Goal: Information Seeking & Learning: Find specific page/section

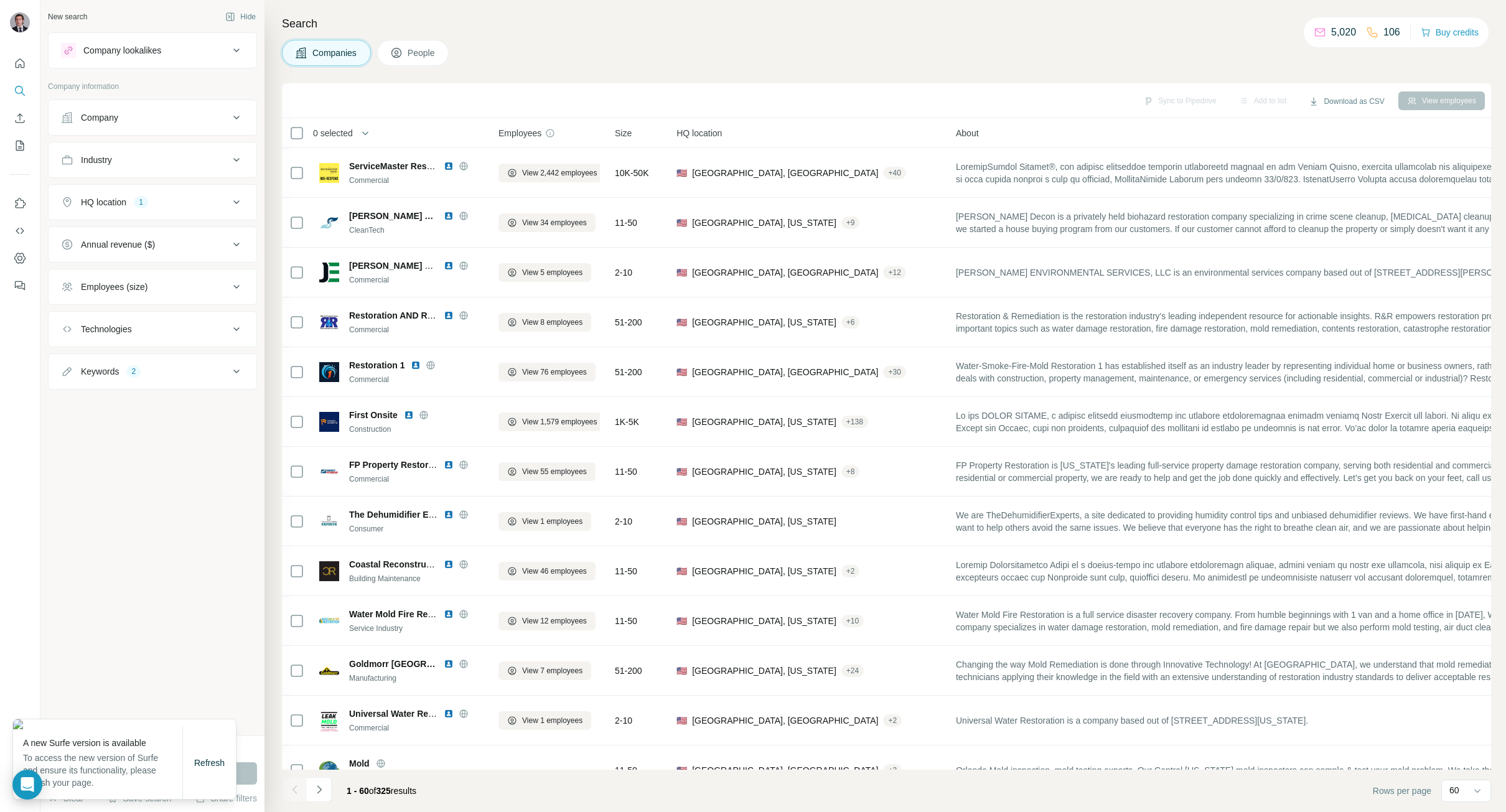
drag, startPoint x: 237, startPoint y: 766, endPoint x: 231, endPoint y: 766, distance: 6.0
click at [236, 766] on div "Run search" at bounding box center [152, 773] width 209 height 22
click at [224, 766] on span "Refresh" at bounding box center [210, 763] width 31 height 10
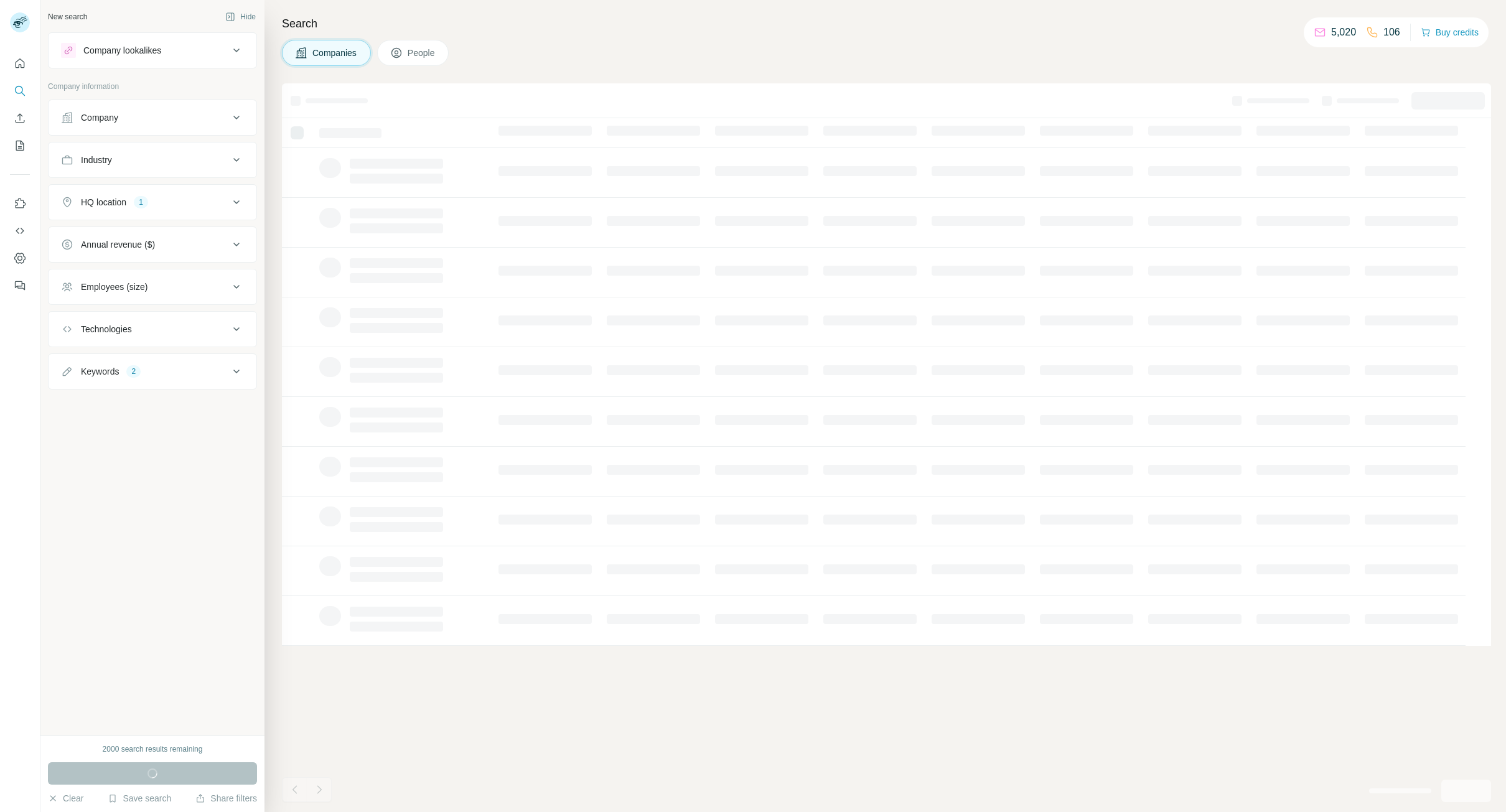
click at [617, 57] on div "Companies People" at bounding box center [886, 53] width 1209 height 26
click at [561, 20] on h4 "Search" at bounding box center [886, 23] width 1209 height 18
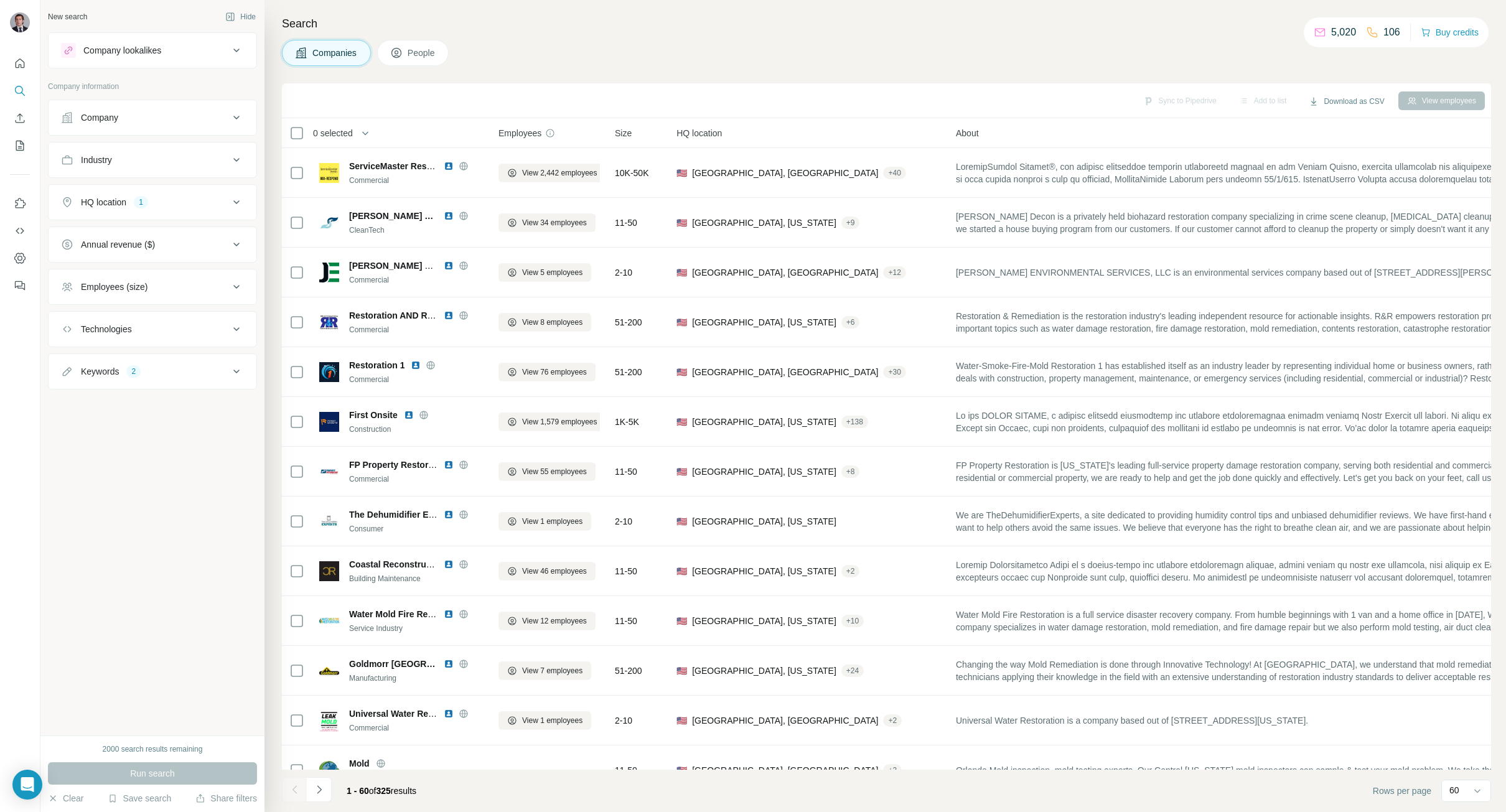
drag, startPoint x: 680, startPoint y: 60, endPoint x: 642, endPoint y: 124, distance: 74.4
click at [682, 59] on div "Companies People" at bounding box center [886, 53] width 1209 height 26
click at [147, 362] on button "Keywords 2" at bounding box center [152, 371] width 208 height 30
click at [168, 432] on icon "button" at bounding box center [163, 430] width 10 height 10
click at [135, 431] on icon "button" at bounding box center [130, 430] width 10 height 10
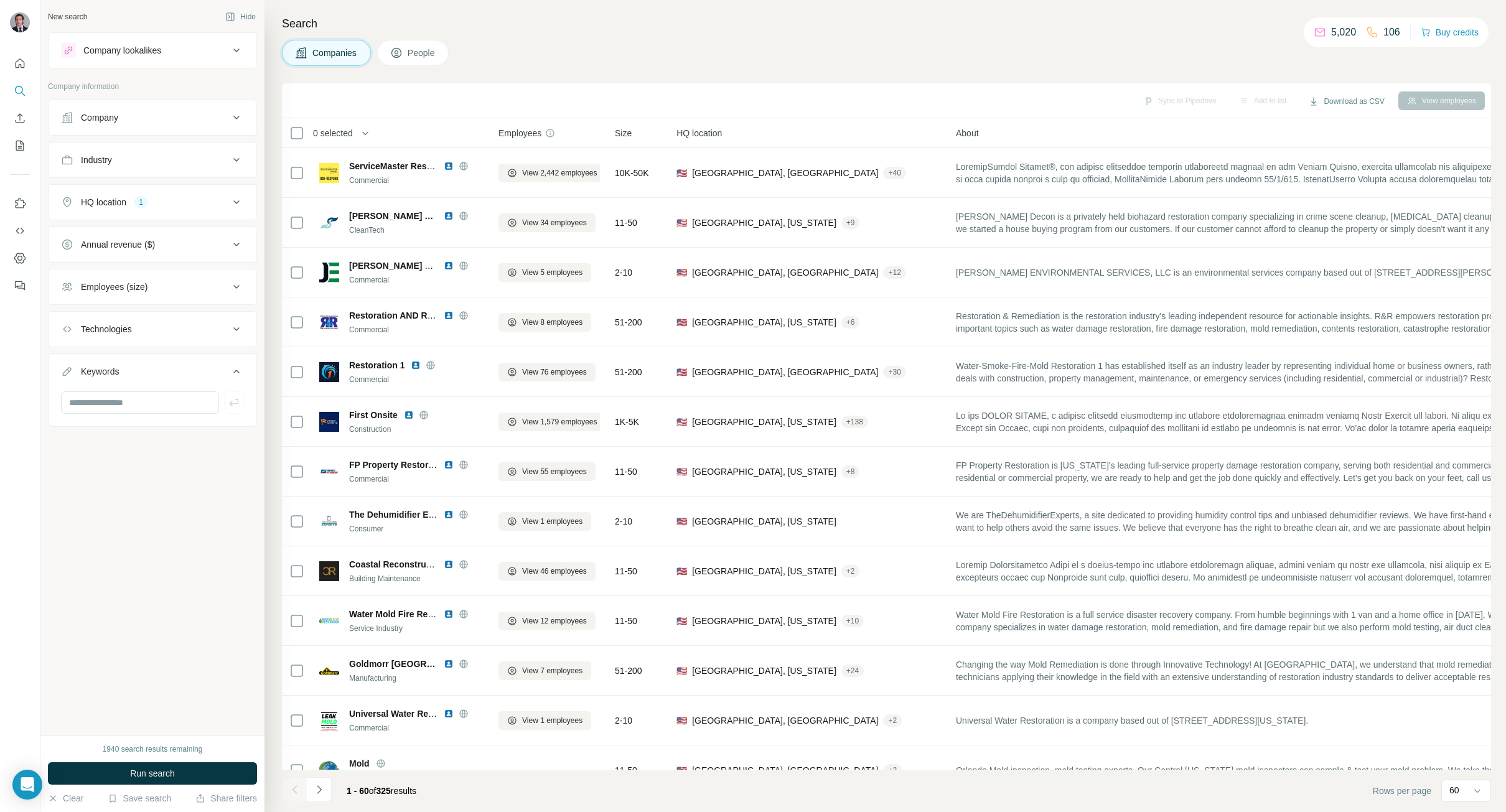
click at [142, 473] on div "New search Hide Company lookalikes Company information Company Industry HQ loca…" at bounding box center [153, 368] width 224 height 736
click at [519, 74] on div "Search Companies People Sync to Pipedrive Add to list Download as CSV View empl…" at bounding box center [885, 406] width 1242 height 812
click at [1022, 65] on div "Companies People" at bounding box center [886, 53] width 1209 height 26
click at [1209, 26] on h4 "Search" at bounding box center [886, 23] width 1209 height 18
